Goal: Check status: Check status

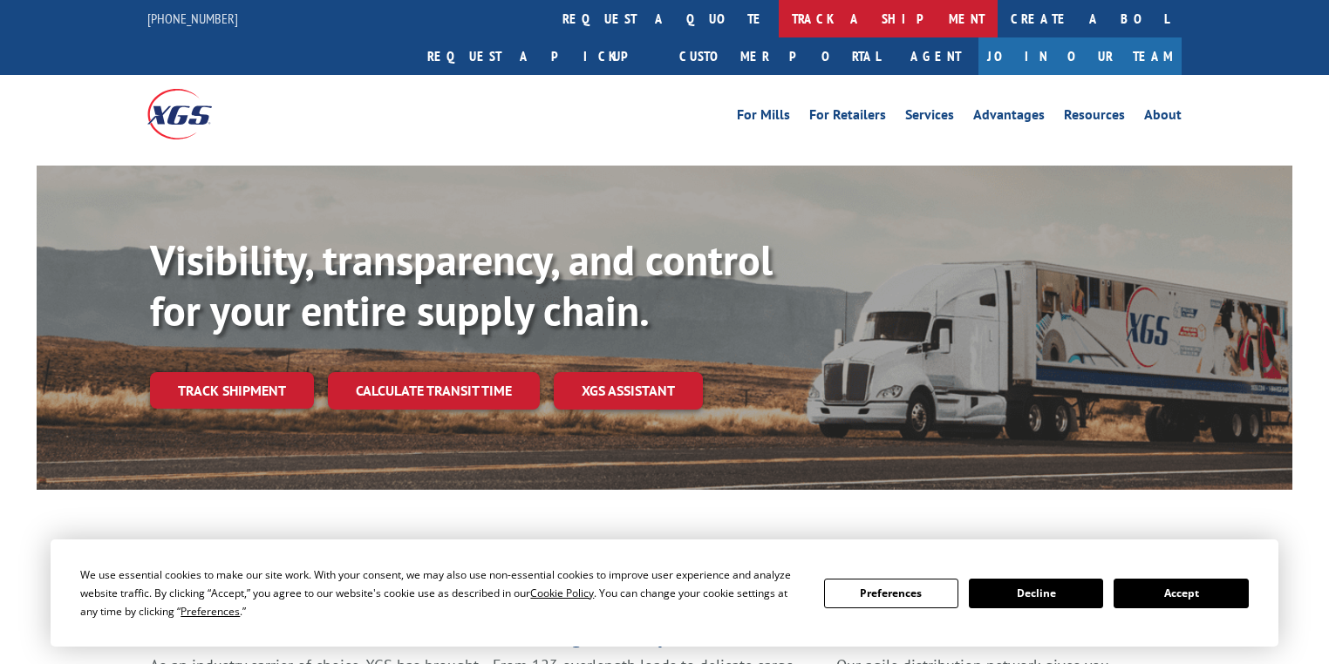
click at [779, 28] on link "track a shipment" at bounding box center [888, 18] width 219 height 37
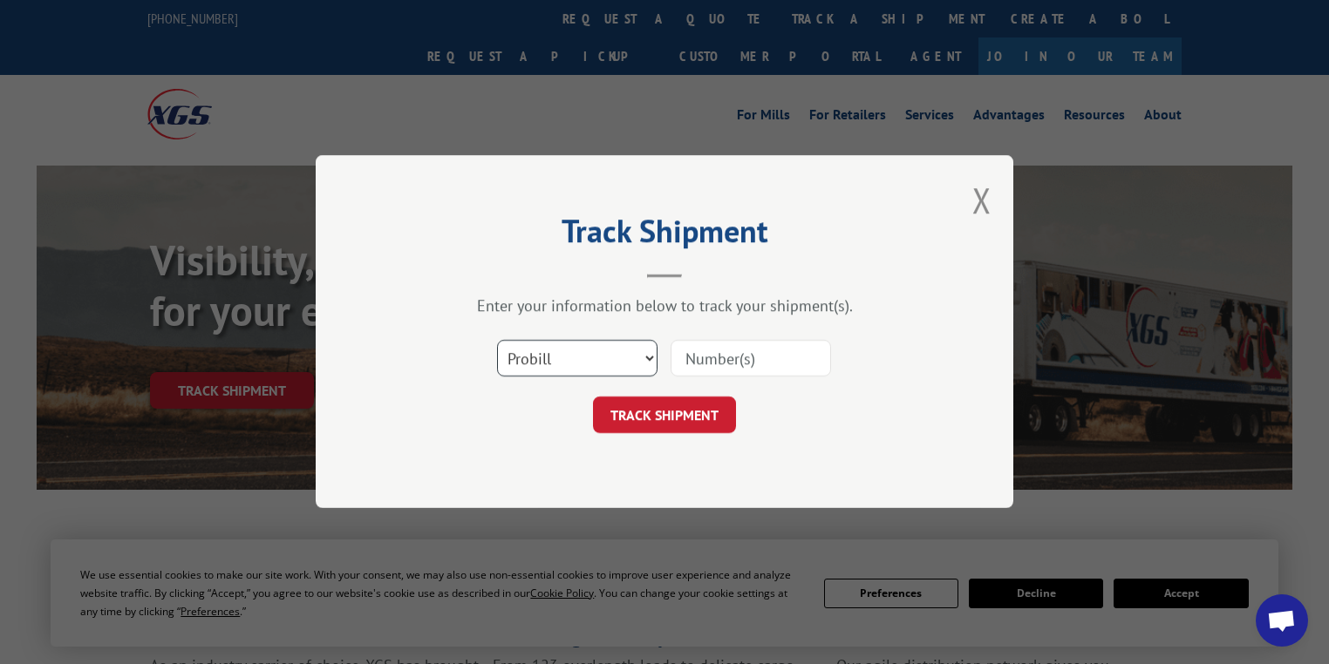
click at [555, 357] on select "Select category... Probill BOL PO" at bounding box center [577, 359] width 160 height 37
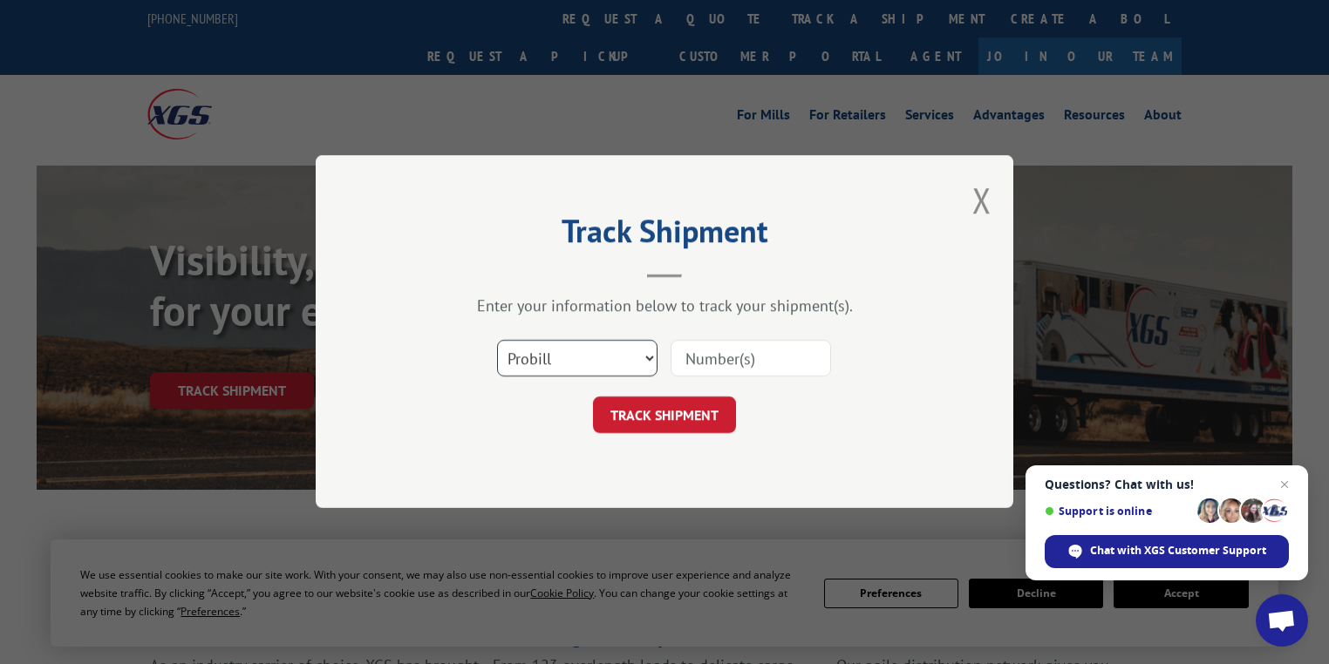
select select "po"
click at [497, 341] on select "Select category... Probill BOL PO" at bounding box center [577, 359] width 160 height 37
click at [711, 357] on input at bounding box center [750, 359] width 160 height 37
paste input "89542013"
type input "89542013"
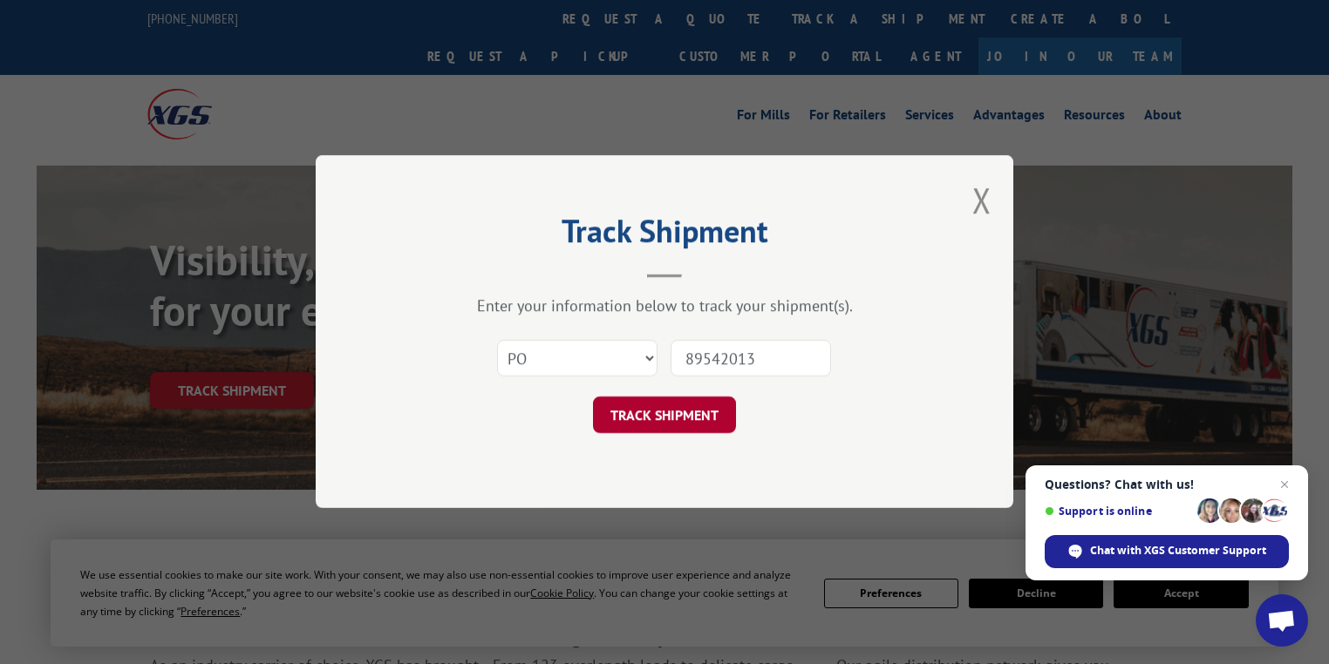
click at [697, 418] on button "TRACK SHIPMENT" at bounding box center [664, 416] width 143 height 37
